Goal: Navigation & Orientation: Find specific page/section

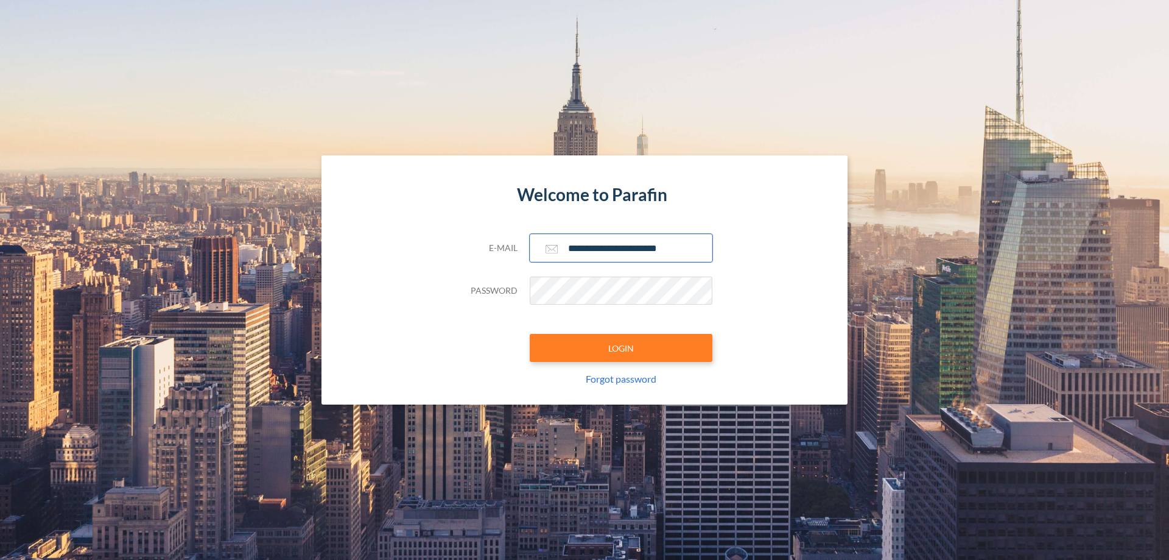
type input "**********"
click at [621, 348] on button "LOGIN" at bounding box center [621, 348] width 183 height 28
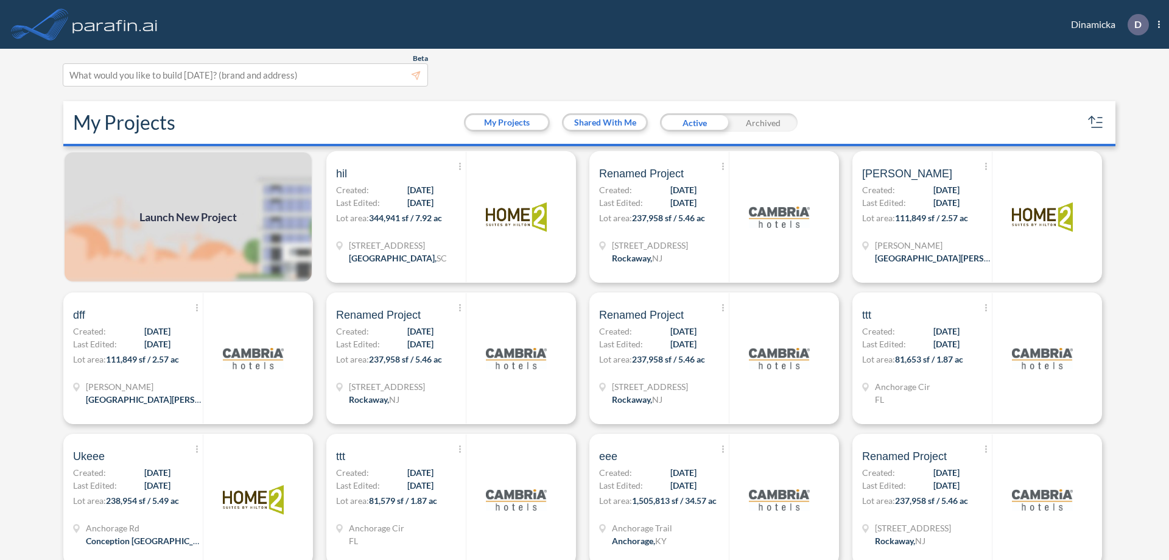
scroll to position [3, 0]
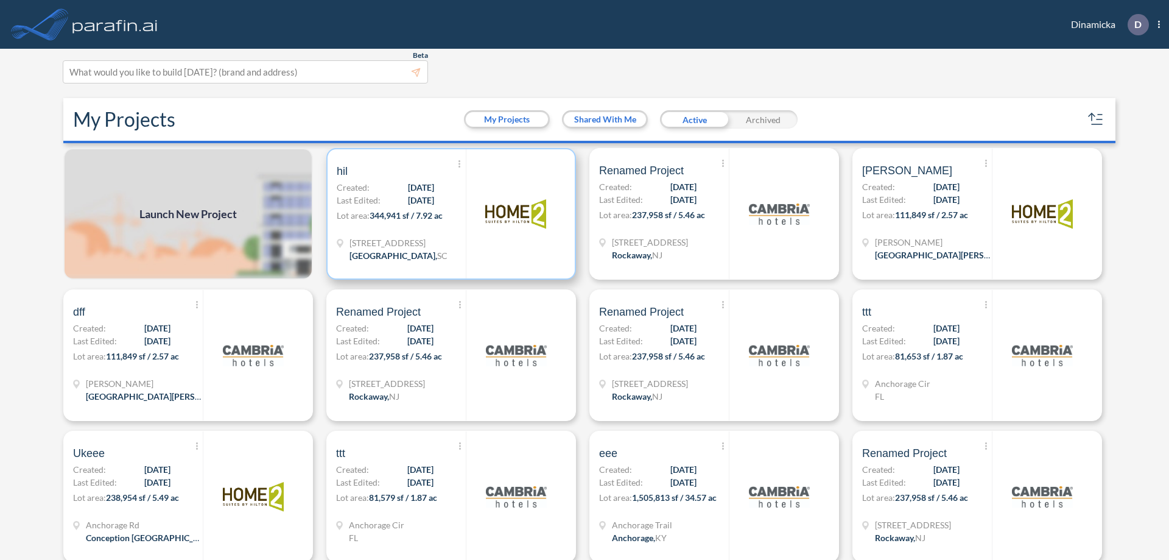
click at [449, 214] on p "Lot area: 344,941 sf / 7.92 ac" at bounding box center [401, 218] width 129 height 18
